Goal: Task Accomplishment & Management: Use online tool/utility

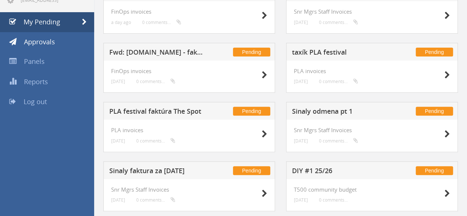
scroll to position [92, 0]
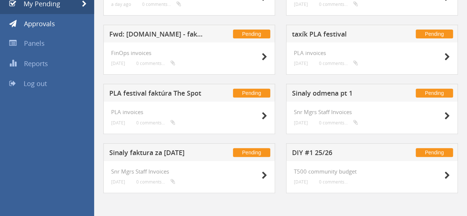
click at [135, 151] on h5 "Sinaly faktura za [DATE]" at bounding box center [157, 153] width 96 height 9
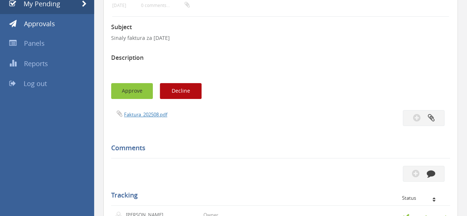
click at [139, 93] on button "Approve" at bounding box center [132, 91] width 42 height 16
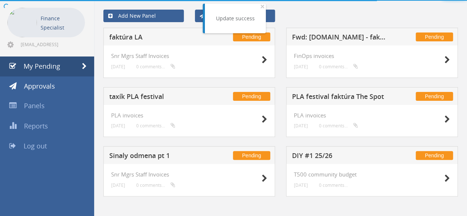
scroll to position [33, 0]
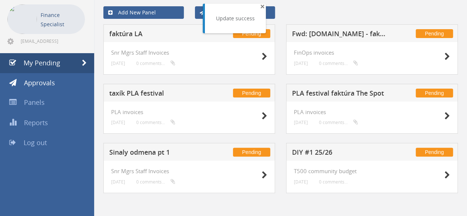
click at [260, 6] on span "×" at bounding box center [262, 6] width 4 height 10
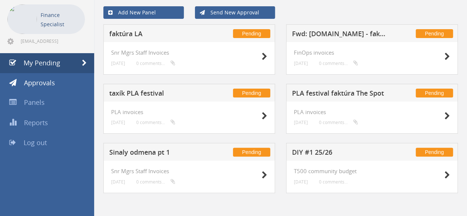
click at [143, 152] on h5 "Sinaly odmena pt 1" at bounding box center [157, 153] width 96 height 9
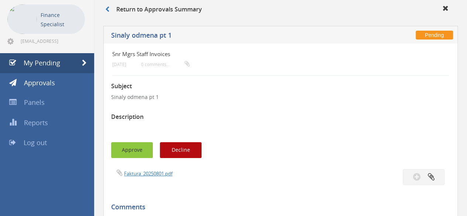
click at [129, 148] on button "Approve" at bounding box center [132, 150] width 42 height 16
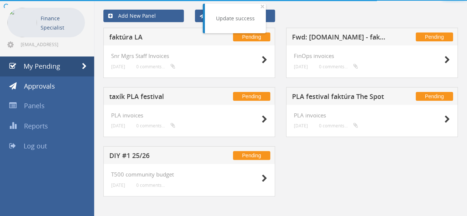
scroll to position [33, 0]
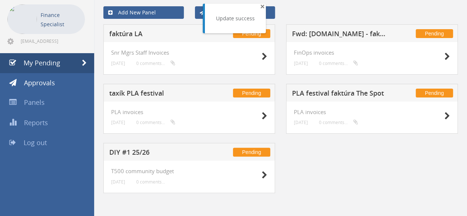
click at [262, 6] on span "×" at bounding box center [262, 6] width 4 height 10
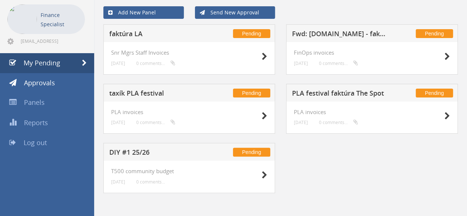
click at [350, 92] on h5 "PLA festival faktúra The Spot" at bounding box center [340, 94] width 96 height 9
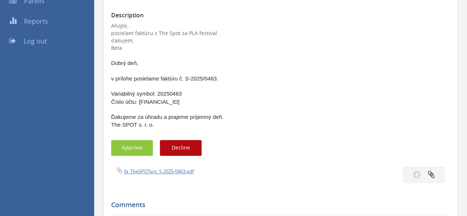
scroll to position [254, 0]
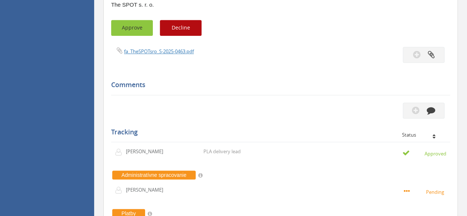
click at [139, 34] on button "Approve" at bounding box center [132, 28] width 42 height 16
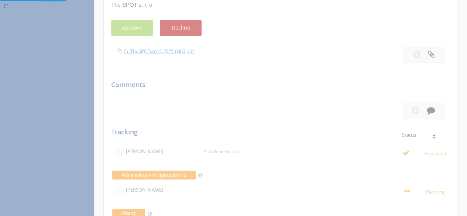
scroll to position [30, 0]
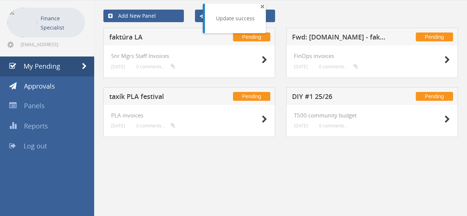
click at [260, 6] on span "×" at bounding box center [262, 6] width 4 height 10
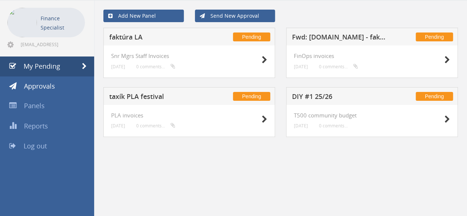
click at [345, 39] on h5 "Fwd: [DOMAIN_NAME] - faktúra k objednávke 658565" at bounding box center [340, 38] width 96 height 9
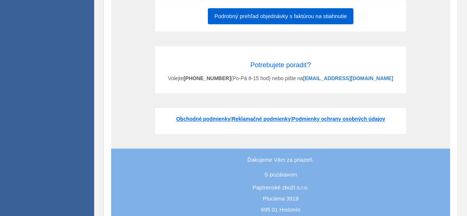
scroll to position [657, 0]
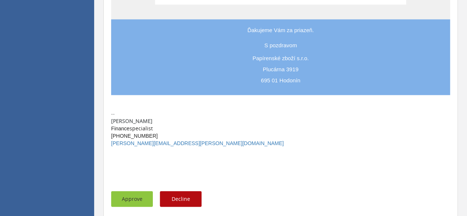
click at [122, 200] on button "Approve" at bounding box center [132, 199] width 42 height 16
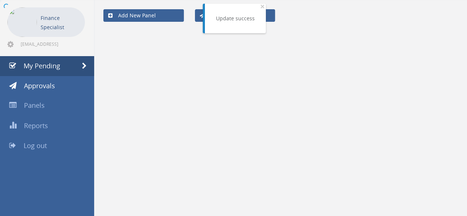
scroll to position [30, 0]
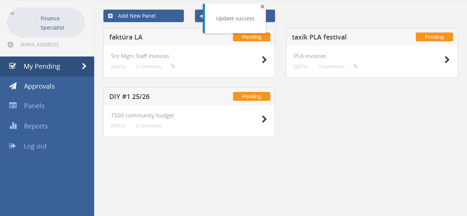
click at [260, 8] on span "×" at bounding box center [262, 6] width 4 height 10
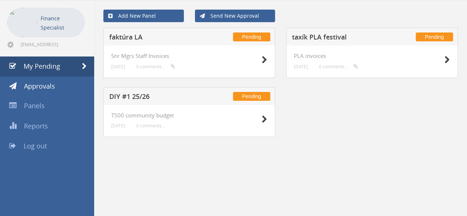
click at [133, 35] on h5 "faktúra LA" at bounding box center [157, 38] width 96 height 9
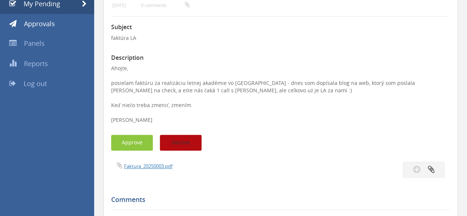
scroll to position [103, 0]
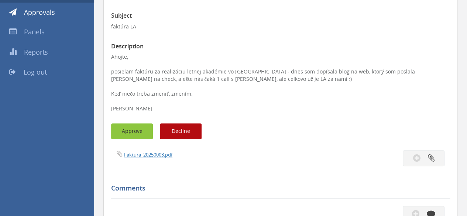
click at [115, 129] on button "Approve" at bounding box center [132, 131] width 42 height 16
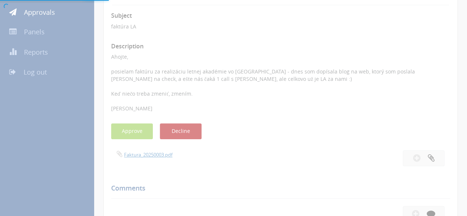
scroll to position [30, 0]
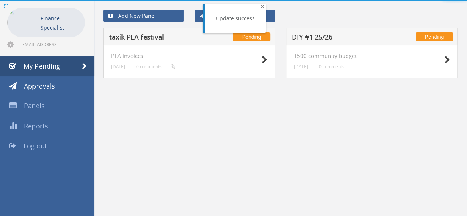
click at [260, 7] on span "×" at bounding box center [262, 6] width 4 height 10
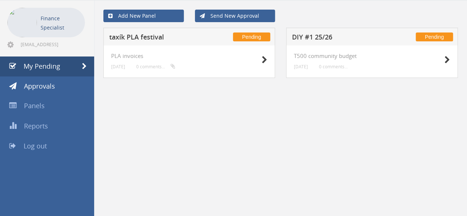
click at [137, 38] on h5 "taxík PLA festival" at bounding box center [157, 38] width 96 height 9
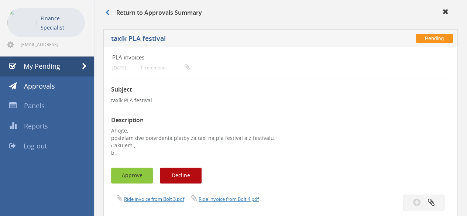
click at [135, 174] on button "Approve" at bounding box center [132, 175] width 42 height 16
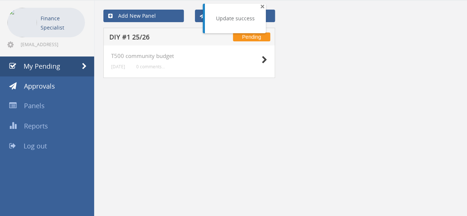
click at [260, 8] on span "×" at bounding box center [262, 6] width 4 height 10
